Goal: Use online tool/utility: Use online tool/utility

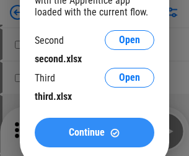
click at [94, 133] on span "Continue" at bounding box center [87, 133] width 36 height 10
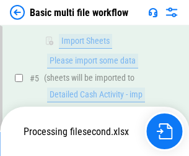
scroll to position [212, 0]
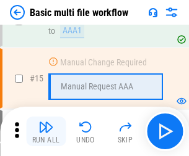
click at [46, 132] on img "button" at bounding box center [45, 127] width 15 height 15
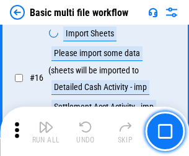
click at [46, 132] on img "button" at bounding box center [45, 127] width 15 height 15
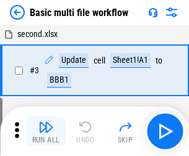
click at [46, 132] on img "button" at bounding box center [45, 127] width 15 height 15
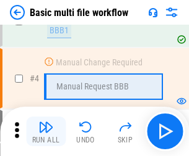
click at [46, 132] on img "button" at bounding box center [45, 127] width 15 height 15
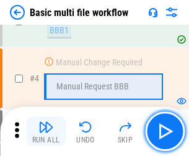
scroll to position [132, 0]
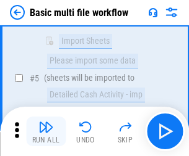
click at [46, 132] on img "button" at bounding box center [45, 127] width 15 height 15
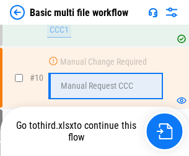
scroll to position [579, 0]
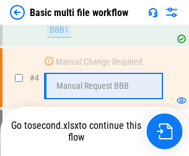
scroll to position [132, 0]
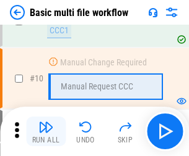
click at [46, 132] on img "button" at bounding box center [45, 127] width 15 height 15
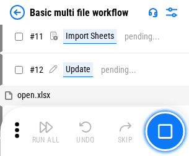
click at [46, 132] on img "button" at bounding box center [45, 127] width 15 height 15
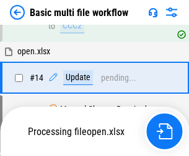
scroll to position [647, 0]
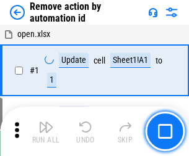
scroll to position [46, 0]
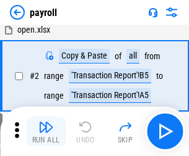
click at [46, 132] on img "button" at bounding box center [45, 127] width 15 height 15
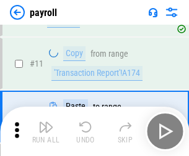
scroll to position [90, 0]
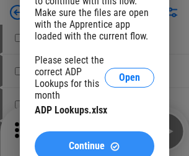
click at [94, 142] on span "Continue" at bounding box center [87, 147] width 36 height 10
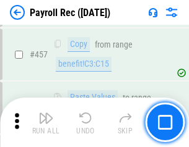
scroll to position [6589, 0]
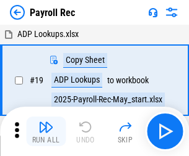
click at [46, 132] on img "button" at bounding box center [45, 127] width 15 height 15
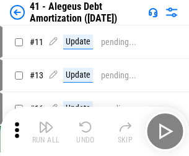
click at [46, 132] on img "button" at bounding box center [45, 127] width 15 height 15
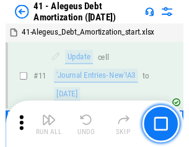
scroll to position [153, 0]
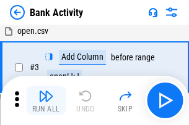
click at [46, 101] on img "button" at bounding box center [45, 96] width 15 height 15
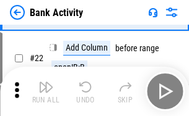
scroll to position [331, 0]
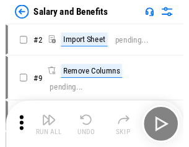
scroll to position [17, 0]
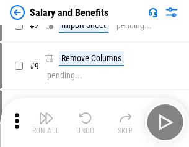
click at [46, 122] on img "button" at bounding box center [45, 118] width 15 height 15
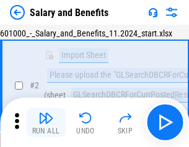
click at [46, 122] on img "button" at bounding box center [45, 118] width 15 height 15
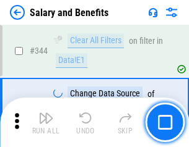
scroll to position [5789, 0]
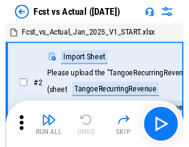
scroll to position [16, 0]
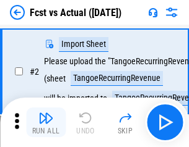
click at [46, 122] on img "button" at bounding box center [45, 118] width 15 height 15
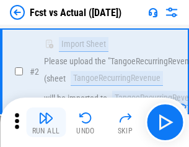
click at [46, 122] on img "button" at bounding box center [45, 118] width 15 height 15
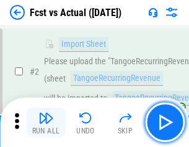
scroll to position [116, 0]
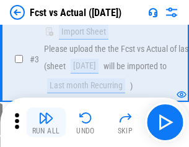
click at [46, 122] on img "button" at bounding box center [45, 118] width 15 height 15
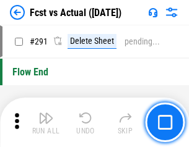
scroll to position [5851, 0]
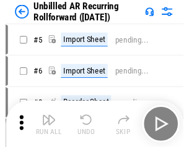
scroll to position [27, 0]
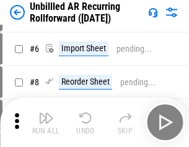
click at [46, 122] on img "button" at bounding box center [45, 118] width 15 height 15
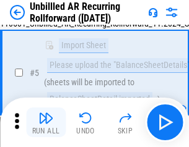
click at [46, 122] on img "button" at bounding box center [45, 118] width 15 height 15
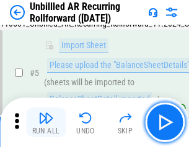
scroll to position [116, 0]
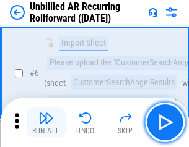
click at [46, 122] on img "button" at bounding box center [45, 118] width 15 height 15
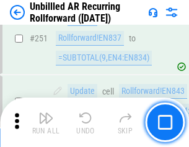
scroll to position [4199, 0]
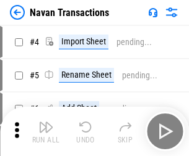
click at [46, 122] on img "button" at bounding box center [45, 127] width 15 height 15
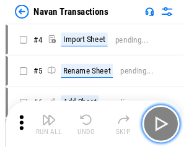
scroll to position [20, 0]
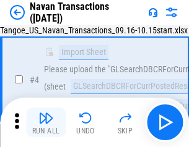
click at [46, 122] on img "button" at bounding box center [45, 118] width 15 height 15
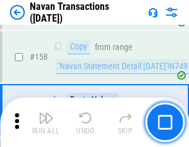
scroll to position [4008, 0]
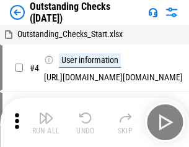
click at [46, 122] on img "button" at bounding box center [45, 118] width 15 height 15
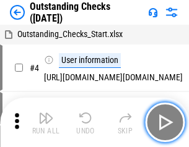
scroll to position [52, 0]
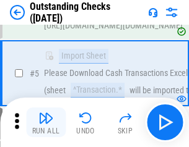
click at [46, 122] on img "button" at bounding box center [45, 118] width 15 height 15
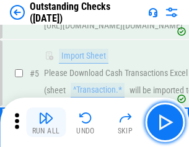
scroll to position [129, 0]
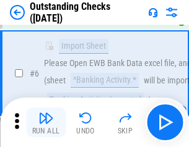
click at [46, 122] on img "button" at bounding box center [45, 118] width 15 height 15
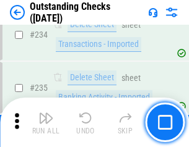
scroll to position [3754, 0]
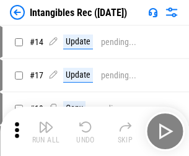
click at [46, 132] on img "button" at bounding box center [45, 127] width 15 height 15
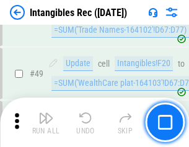
scroll to position [482, 0]
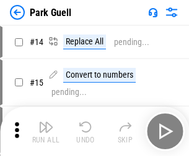
click at [46, 122] on img "button" at bounding box center [45, 127] width 15 height 15
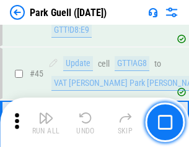
scroll to position [1546, 0]
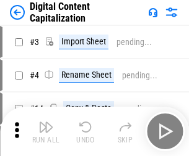
click at [46, 122] on img "button" at bounding box center [45, 127] width 15 height 15
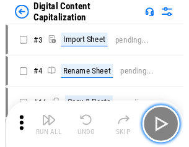
scroll to position [27, 0]
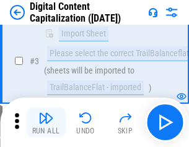
click at [46, 122] on img "button" at bounding box center [45, 118] width 15 height 15
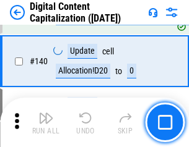
scroll to position [1302, 0]
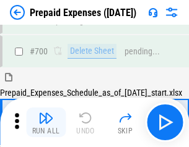
click at [46, 122] on img "button" at bounding box center [45, 118] width 15 height 15
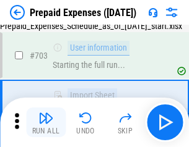
click at [46, 122] on img "button" at bounding box center [45, 118] width 15 height 15
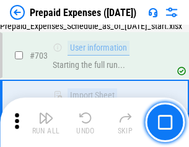
scroll to position [3399, 0]
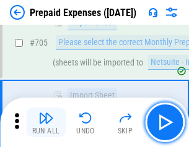
click at [46, 122] on img "button" at bounding box center [45, 118] width 15 height 15
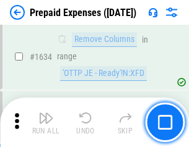
scroll to position [12037, 0]
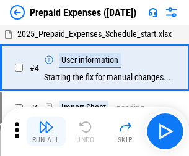
click at [46, 132] on img "button" at bounding box center [45, 127] width 15 height 15
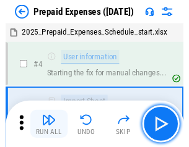
scroll to position [54, 0]
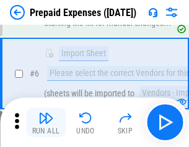
click at [46, 122] on img "button" at bounding box center [45, 118] width 15 height 15
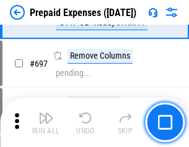
scroll to position [4305, 0]
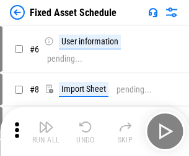
click at [46, 132] on img "button" at bounding box center [45, 127] width 15 height 15
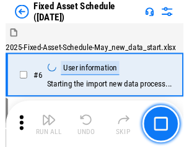
scroll to position [67, 0]
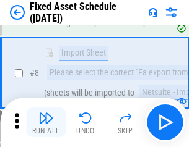
click at [46, 122] on img "button" at bounding box center [45, 118] width 15 height 15
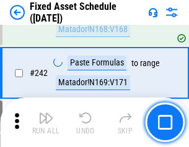
scroll to position [3830, 0]
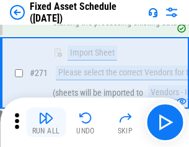
click at [46, 122] on img "button" at bounding box center [45, 118] width 15 height 15
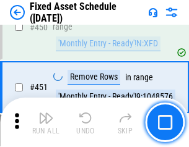
scroll to position [5527, 0]
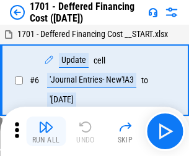
click at [46, 132] on img "button" at bounding box center [45, 127] width 15 height 15
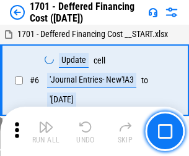
scroll to position [148, 0]
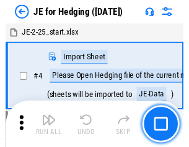
scroll to position [2, 0]
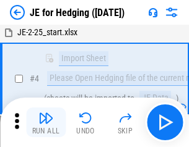
click at [46, 122] on img "button" at bounding box center [45, 118] width 15 height 15
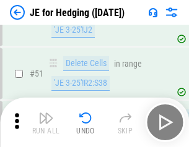
scroll to position [801, 0]
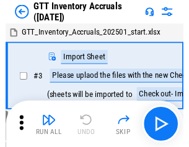
scroll to position [2, 0]
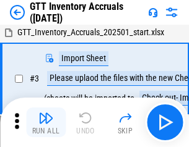
click at [46, 122] on img "button" at bounding box center [45, 118] width 15 height 15
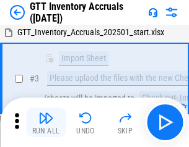
click at [46, 122] on img "button" at bounding box center [45, 118] width 15 height 15
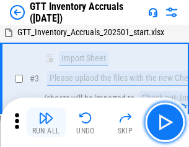
scroll to position [80, 0]
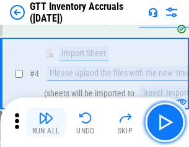
click at [46, 122] on img "button" at bounding box center [45, 118] width 15 height 15
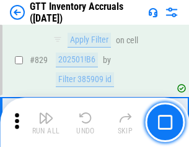
scroll to position [9384, 0]
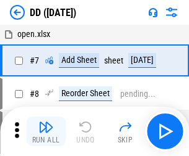
click at [46, 132] on img "button" at bounding box center [45, 127] width 15 height 15
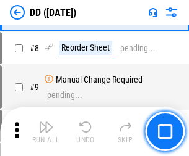
scroll to position [119, 0]
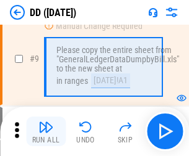
click at [46, 132] on img "button" at bounding box center [45, 127] width 15 height 15
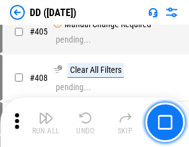
scroll to position [5531, 0]
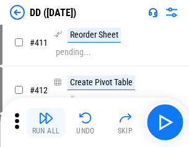
click at [46, 122] on img "button" at bounding box center [45, 118] width 15 height 15
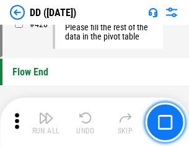
scroll to position [5917, 0]
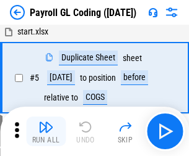
click at [46, 132] on img "button" at bounding box center [45, 127] width 15 height 15
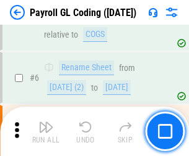
scroll to position [148, 0]
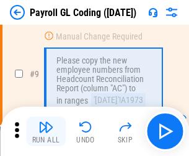
click at [46, 132] on img "button" at bounding box center [45, 127] width 15 height 15
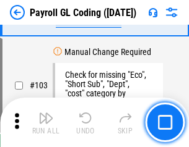
scroll to position [2901, 0]
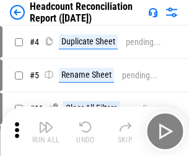
click at [46, 132] on img "button" at bounding box center [45, 127] width 15 height 15
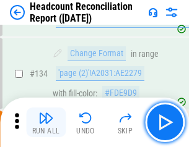
scroll to position [1486, 0]
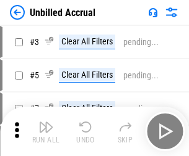
click at [46, 132] on img "button" at bounding box center [45, 127] width 15 height 15
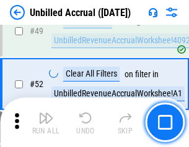
scroll to position [1121, 0]
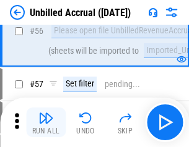
click at [46, 122] on img "button" at bounding box center [45, 118] width 15 height 15
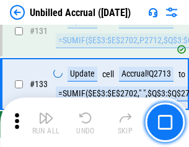
scroll to position [3683, 0]
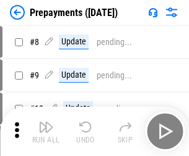
click at [46, 132] on img "button" at bounding box center [45, 127] width 15 height 15
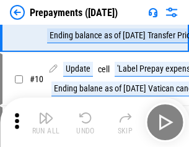
scroll to position [77, 0]
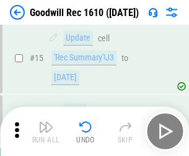
scroll to position [211, 0]
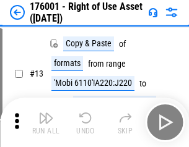
scroll to position [80, 0]
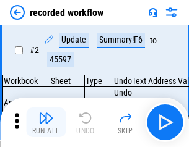
click at [46, 122] on img "button" at bounding box center [45, 118] width 15 height 15
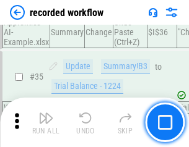
scroll to position [3864, 0]
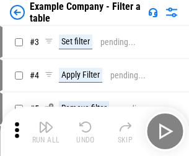
click at [46, 132] on img "button" at bounding box center [45, 127] width 15 height 15
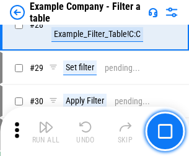
scroll to position [1131, 0]
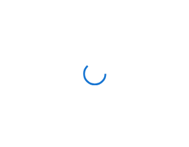
scroll to position [19, 0]
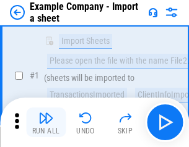
click at [46, 122] on img "button" at bounding box center [45, 118] width 15 height 15
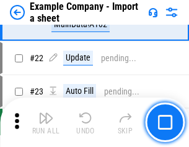
scroll to position [273, 0]
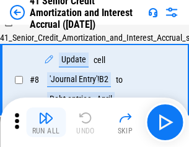
click at [46, 122] on img "button" at bounding box center [45, 118] width 15 height 15
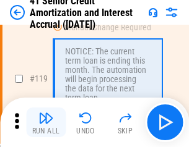
click at [46, 122] on img "button" at bounding box center [45, 118] width 15 height 15
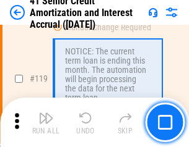
scroll to position [1167, 0]
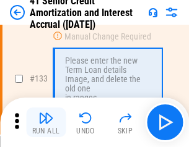
click at [46, 122] on img "button" at bounding box center [45, 118] width 15 height 15
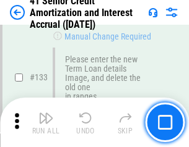
scroll to position [1292, 0]
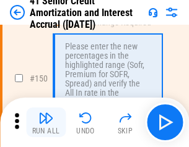
click at [46, 122] on img "button" at bounding box center [45, 118] width 15 height 15
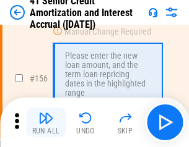
click at [46, 122] on img "button" at bounding box center [45, 118] width 15 height 15
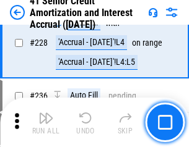
scroll to position [2769, 0]
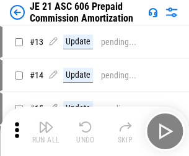
click at [46, 122] on img "button" at bounding box center [45, 127] width 15 height 15
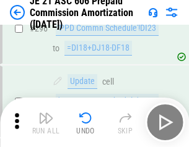
scroll to position [2275, 0]
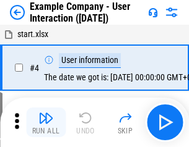
click at [46, 122] on img "button" at bounding box center [45, 118] width 15 height 15
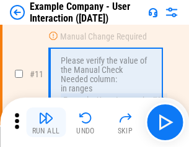
click at [46, 122] on img "button" at bounding box center [45, 118] width 15 height 15
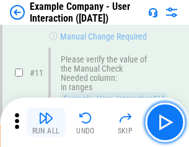
scroll to position [268, 0]
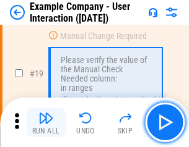
click at [46, 122] on img "button" at bounding box center [45, 118] width 15 height 15
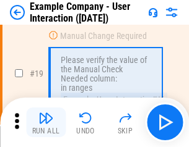
click at [46, 122] on img "button" at bounding box center [45, 118] width 15 height 15
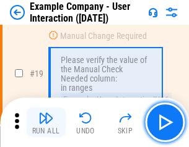
click at [46, 122] on img "button" at bounding box center [45, 118] width 15 height 15
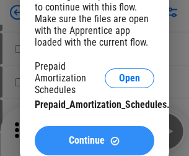
click at [94, 141] on span "Continue" at bounding box center [87, 141] width 36 height 10
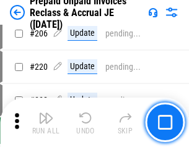
scroll to position [1602, 0]
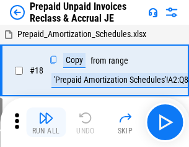
click at [46, 122] on img "button" at bounding box center [45, 118] width 15 height 15
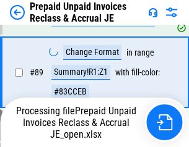
scroll to position [1009, 0]
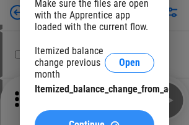
click at [94, 121] on span "Continue" at bounding box center [87, 126] width 36 height 10
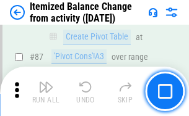
scroll to position [1209, 0]
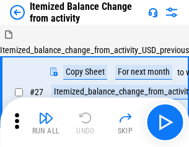
scroll to position [19, 0]
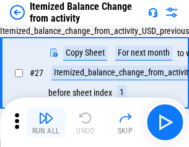
click at [46, 122] on img "button" at bounding box center [45, 118] width 15 height 15
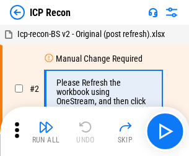
scroll to position [6, 0]
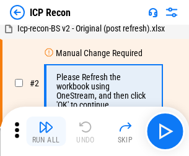
click at [46, 132] on img "button" at bounding box center [45, 127] width 15 height 15
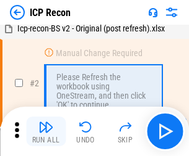
click at [46, 132] on img "button" at bounding box center [45, 127] width 15 height 15
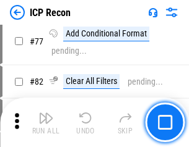
scroll to position [1111, 0]
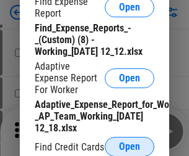
click at [129, 147] on span "Open" at bounding box center [129, 147] width 21 height 10
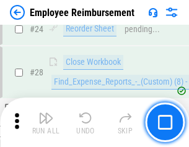
scroll to position [578, 0]
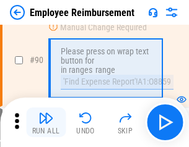
click at [46, 122] on img "button" at bounding box center [45, 118] width 15 height 15
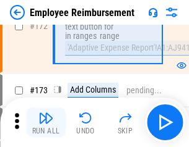
click at [46, 122] on img "button" at bounding box center [45, 118] width 15 height 15
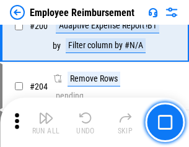
scroll to position [3128, 0]
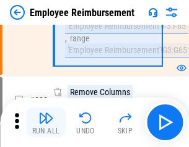
click at [46, 122] on img "button" at bounding box center [45, 118] width 15 height 15
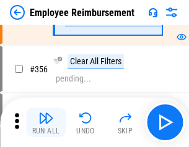
click at [46, 122] on img "button" at bounding box center [45, 118] width 15 height 15
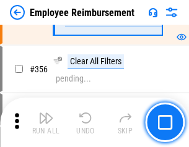
scroll to position [6586, 0]
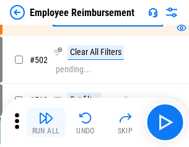
click at [46, 122] on img "button" at bounding box center [45, 118] width 15 height 15
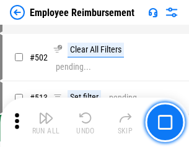
scroll to position [7858, 0]
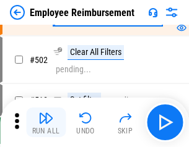
click at [46, 122] on img "button" at bounding box center [45, 118] width 15 height 15
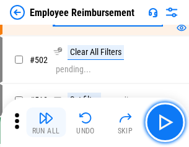
click at [46, 122] on img "button" at bounding box center [45, 118] width 15 height 15
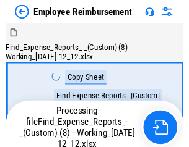
scroll to position [42, 0]
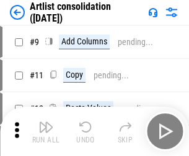
click at [46, 132] on img "button" at bounding box center [45, 127] width 15 height 15
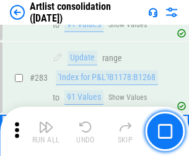
scroll to position [5113, 0]
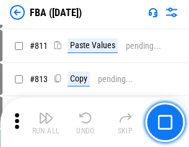
scroll to position [10695, 0]
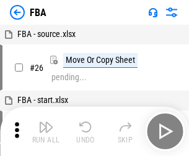
scroll to position [12, 0]
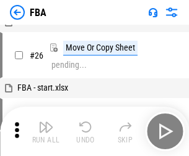
click at [46, 132] on img "button" at bounding box center [45, 127] width 15 height 15
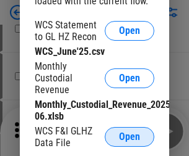
click at [129, 137] on span "Open" at bounding box center [129, 137] width 21 height 10
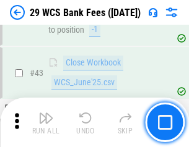
scroll to position [505, 0]
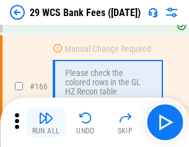
click at [46, 122] on img "button" at bounding box center [45, 118] width 15 height 15
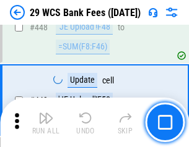
scroll to position [5986, 0]
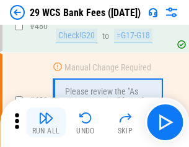
click at [46, 122] on img "button" at bounding box center [45, 118] width 15 height 15
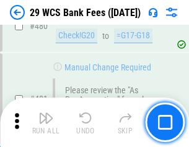
scroll to position [6375, 0]
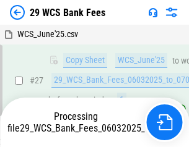
scroll to position [247, 0]
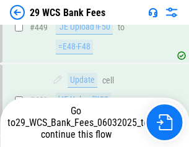
scroll to position [6289, 0]
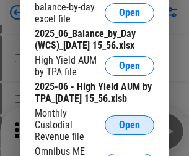
click at [129, 130] on span "Open" at bounding box center [129, 126] width 21 height 10
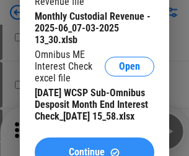
click at [94, 148] on span "Continue" at bounding box center [87, 153] width 36 height 10
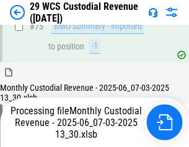
scroll to position [1291, 0]
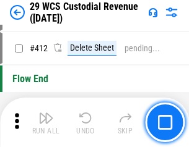
click at [46, 122] on img "button" at bounding box center [45, 118] width 15 height 15
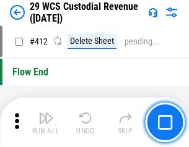
scroll to position [5904, 0]
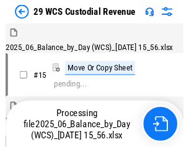
scroll to position [30, 0]
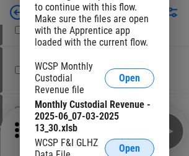
click at [129, 147] on span "Open" at bounding box center [129, 149] width 21 height 10
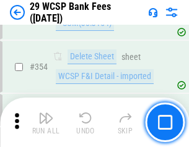
scroll to position [4110, 0]
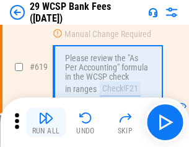
click at [46, 122] on img "button" at bounding box center [45, 118] width 15 height 15
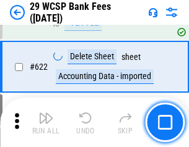
scroll to position [6835, 0]
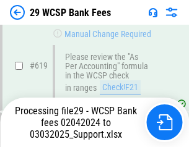
scroll to position [6883, 0]
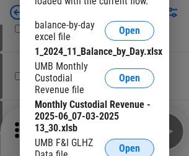
click at [129, 147] on span "Open" at bounding box center [129, 149] width 21 height 10
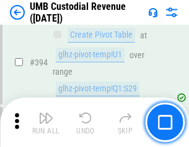
scroll to position [4554, 0]
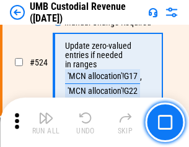
click at [46, 122] on img "button" at bounding box center [45, 118] width 15 height 15
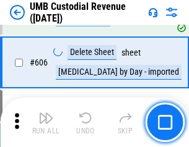
scroll to position [7136, 0]
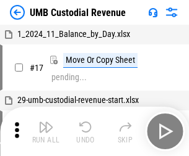
click at [46, 132] on img "button" at bounding box center [45, 127] width 15 height 15
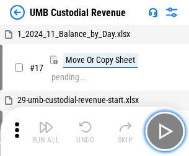
scroll to position [9, 0]
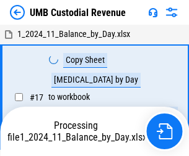
scroll to position [9, 0]
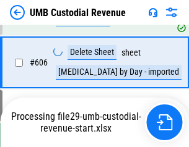
scroll to position [7108, 0]
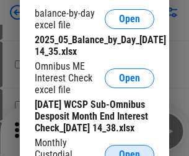
click at [129, 150] on span "Open" at bounding box center [129, 155] width 21 height 10
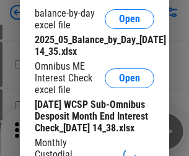
scroll to position [235, 0]
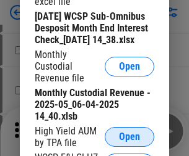
click at [129, 142] on span "Open" at bounding box center [129, 137] width 21 height 10
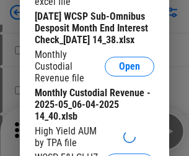
scroll to position [237, 0]
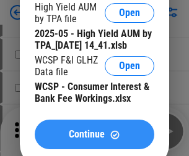
click at [94, 140] on span "Continue" at bounding box center [87, 135] width 36 height 10
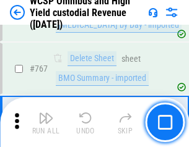
scroll to position [10074, 0]
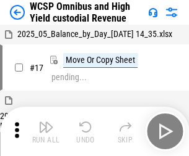
click at [46, 122] on img "button" at bounding box center [45, 127] width 15 height 15
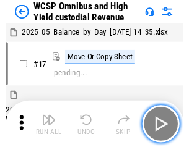
scroll to position [7, 0]
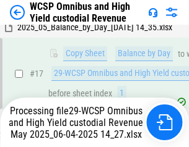
scroll to position [257, 0]
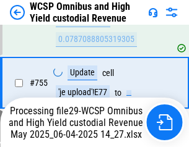
scroll to position [10045, 0]
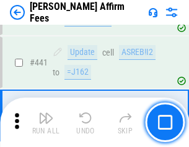
scroll to position [2844, 0]
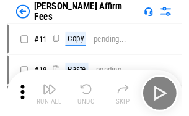
scroll to position [12, 0]
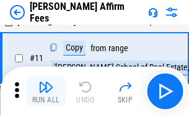
click at [46, 91] on img "button" at bounding box center [45, 87] width 15 height 15
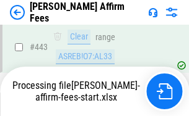
scroll to position [3242, 0]
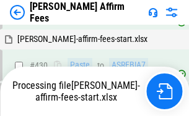
scroll to position [2859, 0]
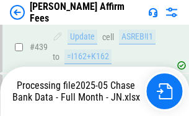
scroll to position [3242, 0]
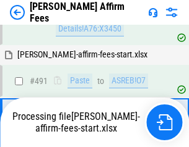
scroll to position [3299, 0]
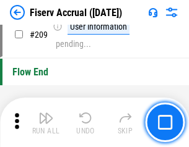
scroll to position [3840, 0]
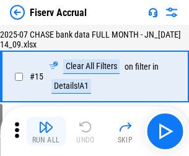
click at [46, 132] on img "button" at bounding box center [45, 127] width 15 height 15
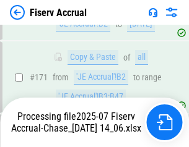
scroll to position [3420, 0]
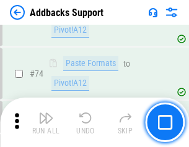
scroll to position [900, 0]
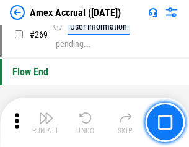
scroll to position [3621, 0]
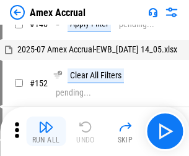
click at [46, 132] on img "button" at bounding box center [45, 127] width 15 height 15
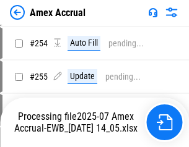
scroll to position [3684, 0]
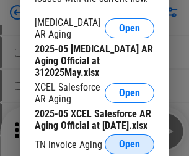
click at [129, 141] on span "Open" at bounding box center [129, 145] width 21 height 10
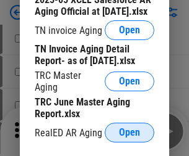
click at [129, 129] on span "Open" at bounding box center [129, 133] width 21 height 10
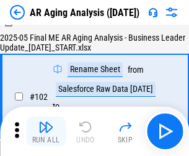
click at [46, 132] on img "button" at bounding box center [45, 127] width 15 height 15
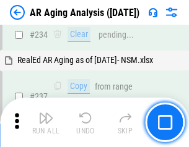
scroll to position [1916, 0]
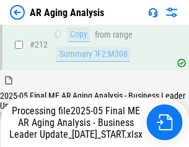
scroll to position [1902, 0]
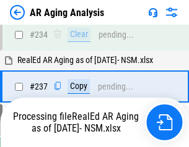
scroll to position [1953, 0]
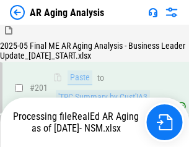
scroll to position [1849, 0]
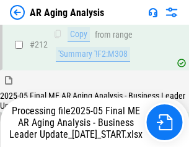
scroll to position [1859, 0]
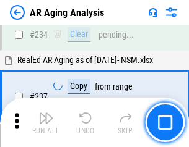
scroll to position [1902, 0]
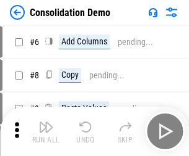
click at [46, 132] on img "button" at bounding box center [45, 127] width 15 height 15
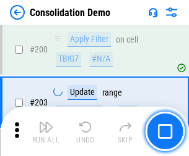
scroll to position [3877, 0]
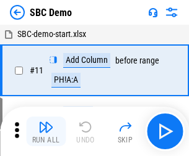
click at [46, 132] on img "button" at bounding box center [45, 127] width 15 height 15
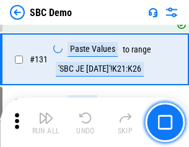
scroll to position [2124, 0]
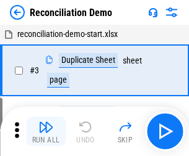
click at [46, 132] on img "button" at bounding box center [45, 127] width 15 height 15
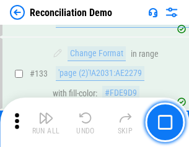
scroll to position [1468, 0]
